Goal: Task Accomplishment & Management: Manage account settings

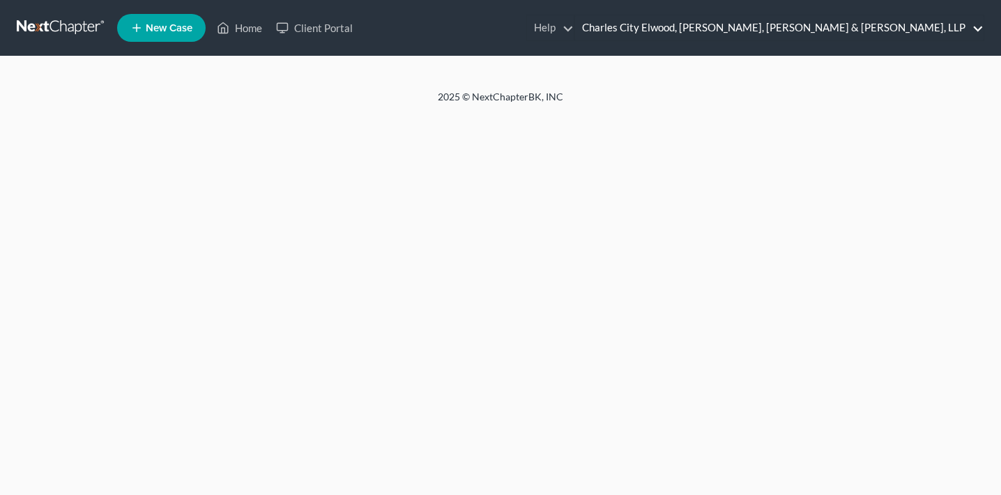
click at [910, 31] on link "Charles City Elwood, [PERSON_NAME], [PERSON_NAME] & [PERSON_NAME], LLP" at bounding box center [779, 27] width 409 height 25
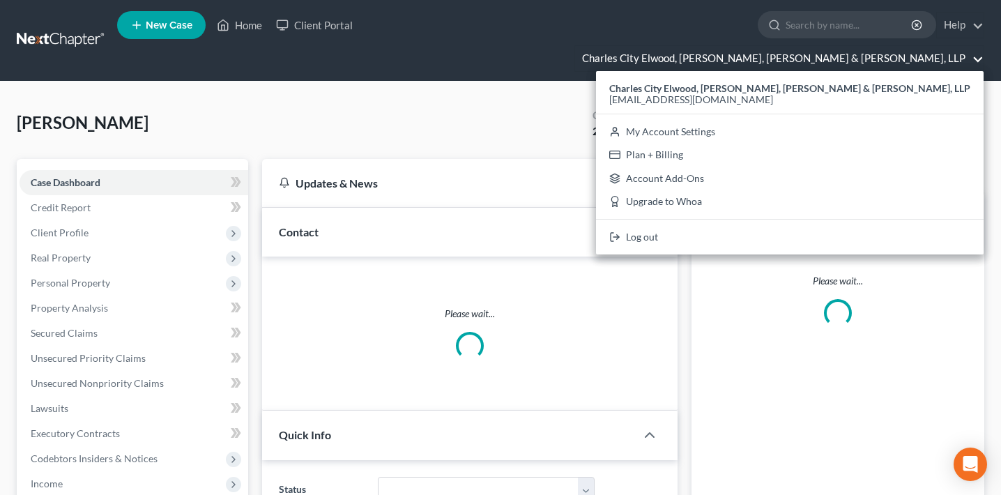
click at [872, 46] on link "Charles City Elwood, [PERSON_NAME], [PERSON_NAME] & [PERSON_NAME], LLP" at bounding box center [779, 58] width 409 height 25
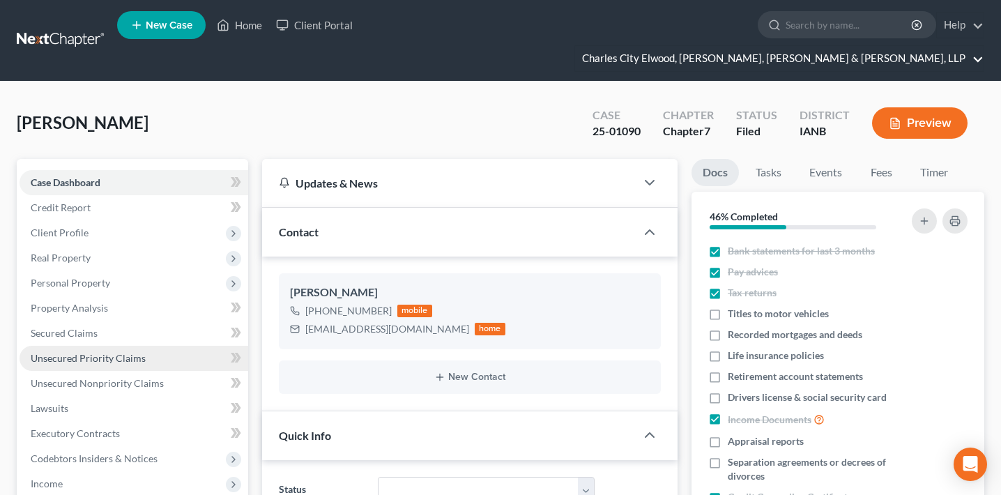
scroll to position [378, 0]
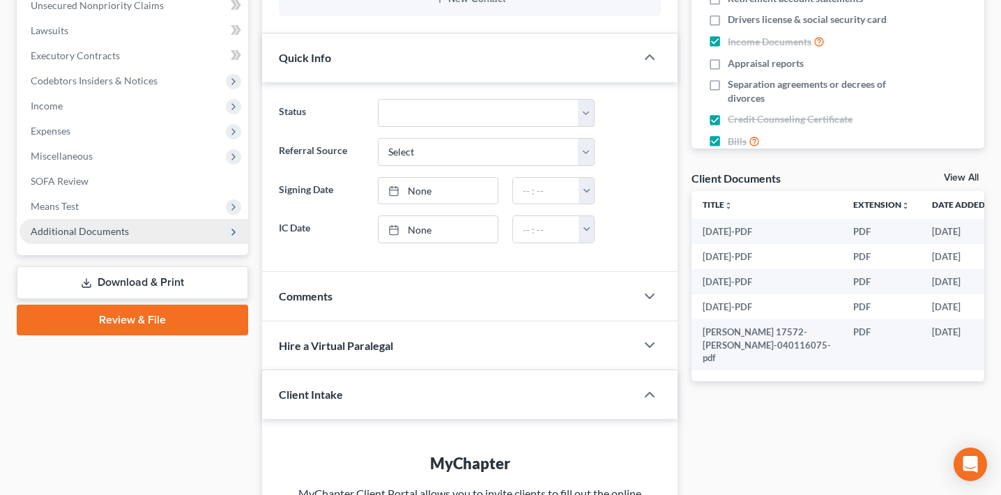
click at [130, 219] on span "Additional Documents" at bounding box center [134, 231] width 229 height 25
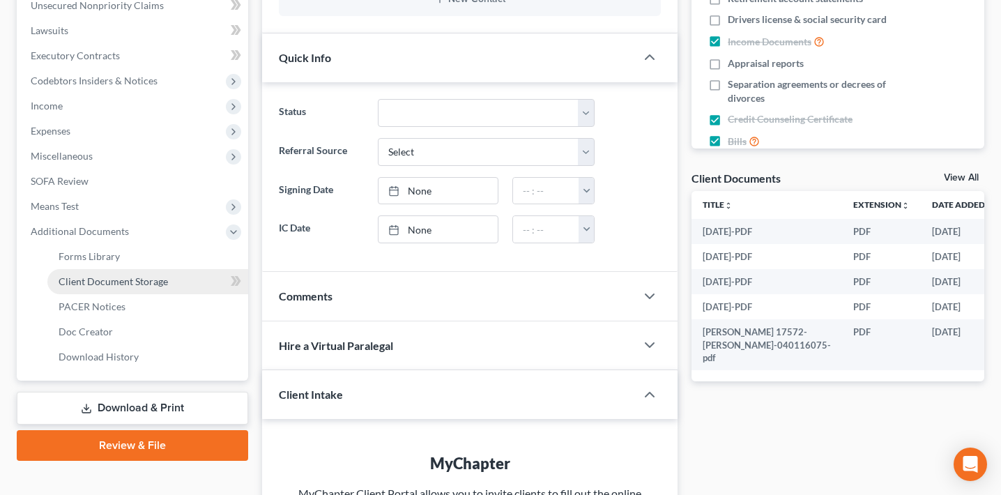
click at [135, 275] on span "Client Document Storage" at bounding box center [113, 281] width 109 height 12
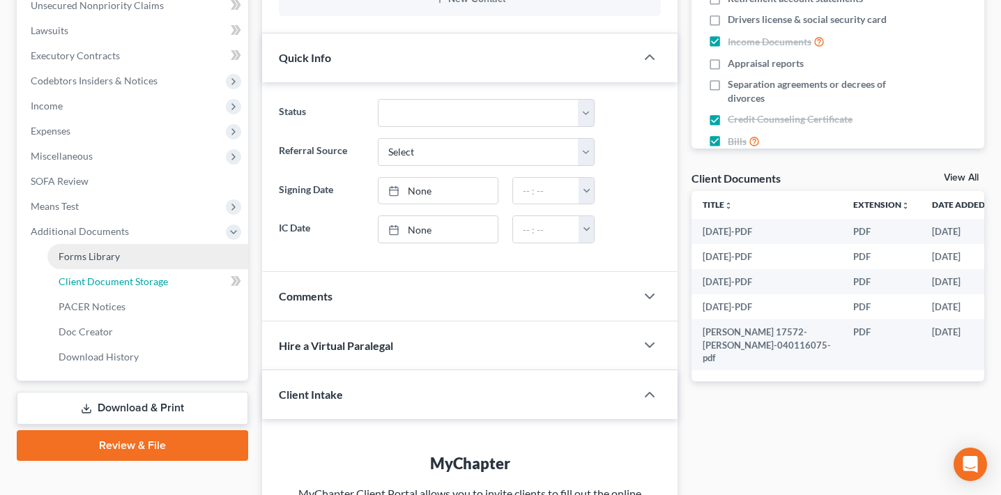
select select "4"
select select "30"
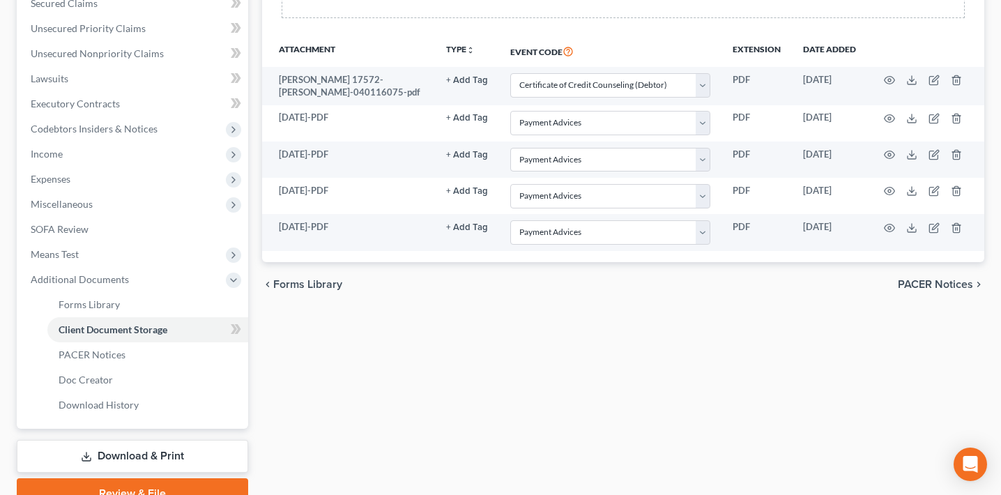
scroll to position [370, 0]
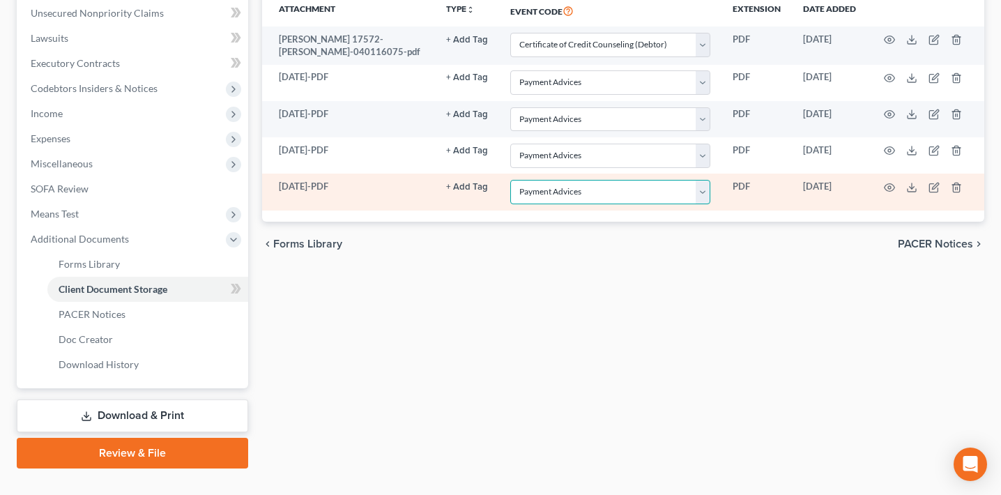
click at [602, 180] on select "Select Event Amend Amend Plan Amended Application Amended List of Creditor(s) (…" at bounding box center [610, 192] width 200 height 24
